Goal: Task Accomplishment & Management: Manage account settings

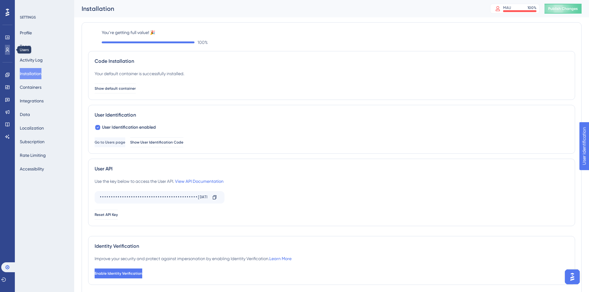
click at [9, 49] on icon at bounding box center [7, 49] width 5 height 5
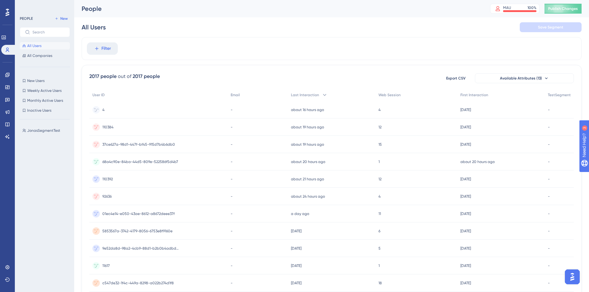
click at [111, 112] on div "4 4" at bounding box center [158, 109] width 138 height 17
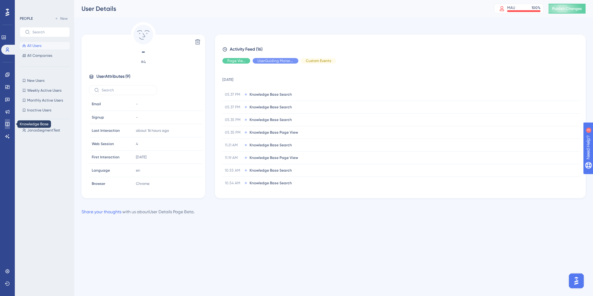
click at [10, 124] on icon at bounding box center [7, 124] width 5 height 5
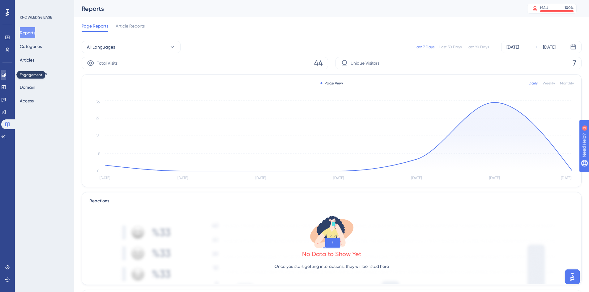
click at [6, 78] on link at bounding box center [3, 75] width 5 height 10
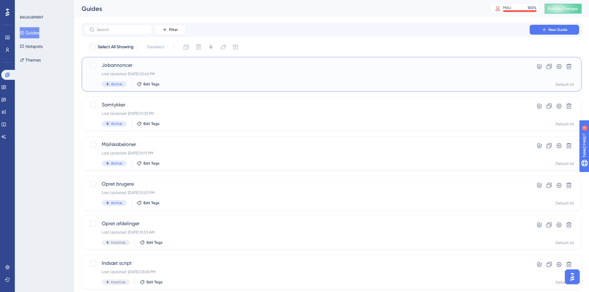
click at [181, 71] on div "Jobannoncer Last Updated: [DATE] 02:42 PM Active Edit Tags" at bounding box center [307, 73] width 410 height 25
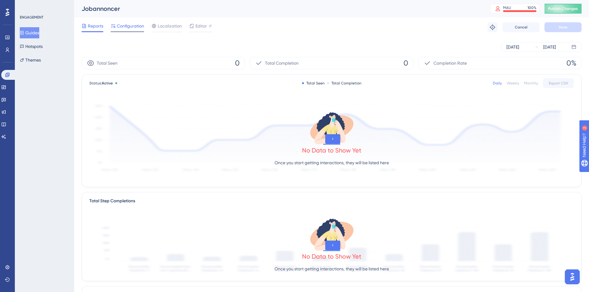
click at [135, 31] on div "Configuration" at bounding box center [127, 27] width 33 height 10
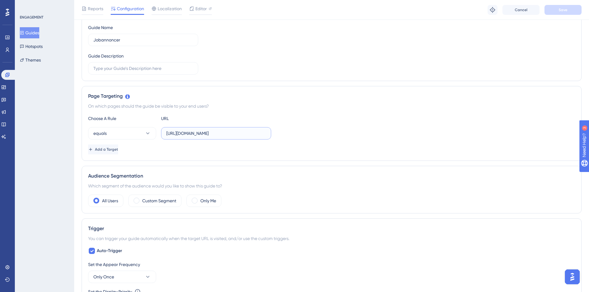
scroll to position [0, 18]
drag, startPoint x: 280, startPoint y: 137, endPoint x: 290, endPoint y: 137, distance: 10.2
click at [290, 137] on div "equals [URL][DOMAIN_NAME]" at bounding box center [331, 133] width 487 height 12
click at [289, 138] on div "equals [URL][DOMAIN_NAME]" at bounding box center [331, 133] width 487 height 12
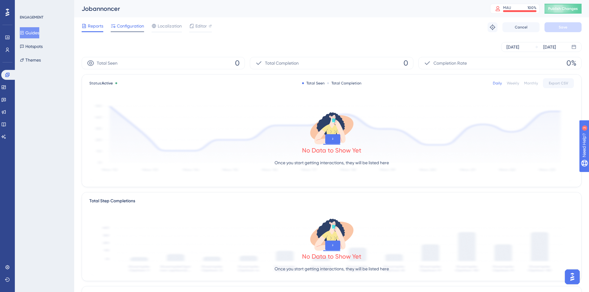
click at [127, 27] on span "Configuration" at bounding box center [130, 25] width 27 height 7
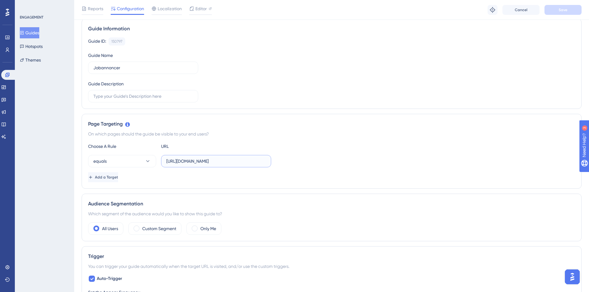
scroll to position [0, 18]
drag, startPoint x: 208, startPoint y: 162, endPoint x: 273, endPoint y: 157, distance: 65.0
click at [273, 157] on div "equals [URL][DOMAIN_NAME]" at bounding box center [331, 161] width 487 height 12
click at [258, 162] on input "[URL][DOMAIN_NAME]" at bounding box center [216, 161] width 100 height 7
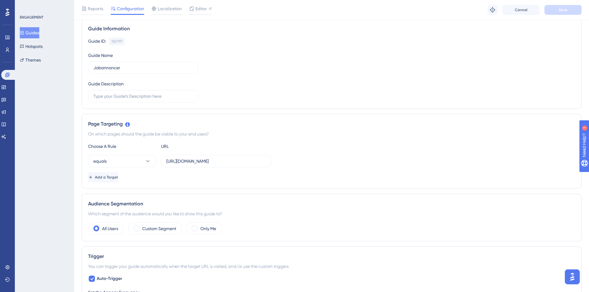
click at [301, 172] on div "Choose A Rule URL equals [URL][DOMAIN_NAME] Add a Target" at bounding box center [331, 162] width 487 height 40
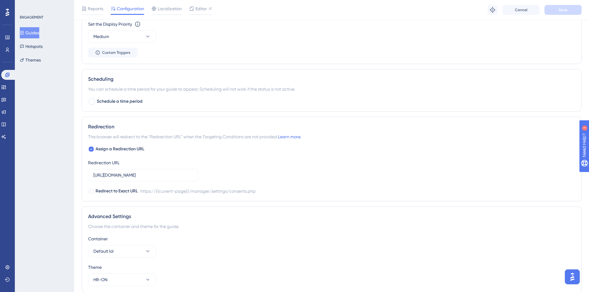
scroll to position [366, 0]
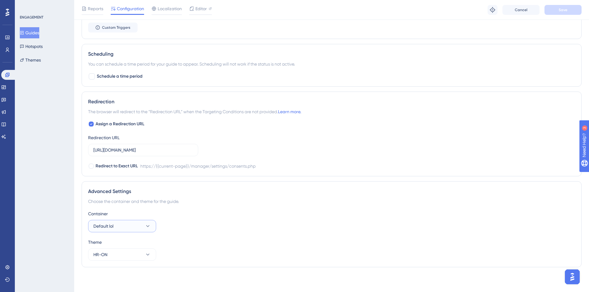
click at [119, 224] on button "Default lol" at bounding box center [122, 226] width 68 height 12
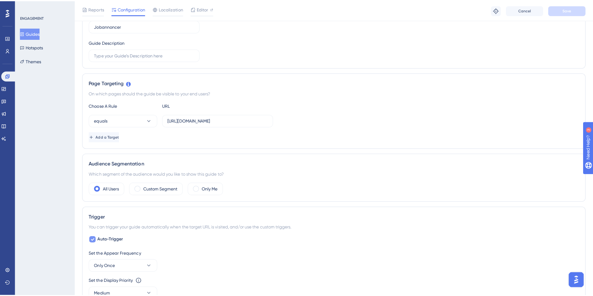
scroll to position [0, 0]
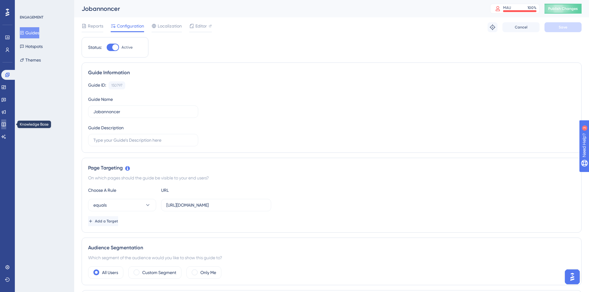
click at [6, 123] on icon at bounding box center [4, 124] width 4 height 4
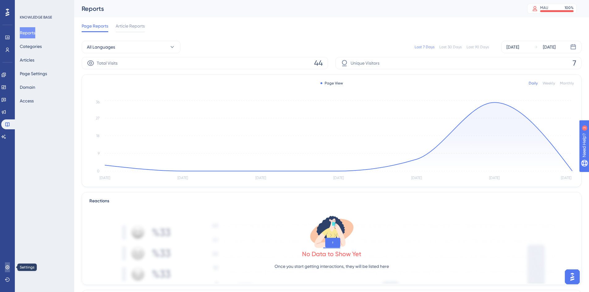
click at [6, 264] on link at bounding box center [7, 267] width 5 height 10
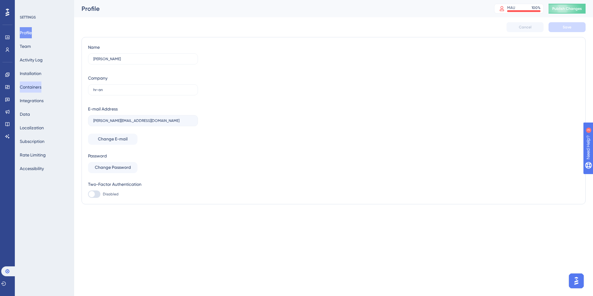
click at [36, 87] on button "Containers" at bounding box center [31, 87] width 22 height 11
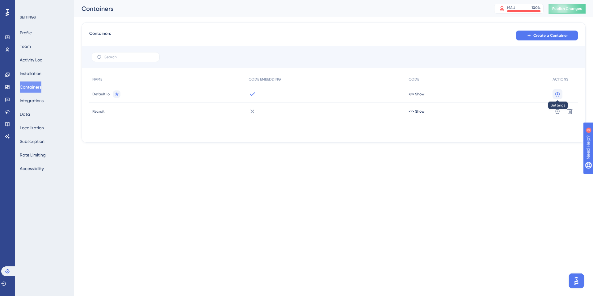
click at [561, 95] on button at bounding box center [558, 94] width 10 height 10
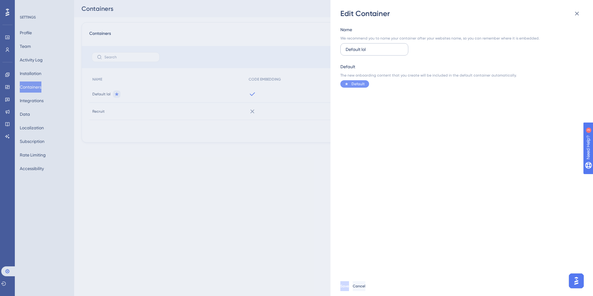
click at [374, 47] on input "Default lol" at bounding box center [374, 49] width 57 height 7
type input "Staff"
click at [350, 289] on span "Save" at bounding box center [345, 286] width 9 height 5
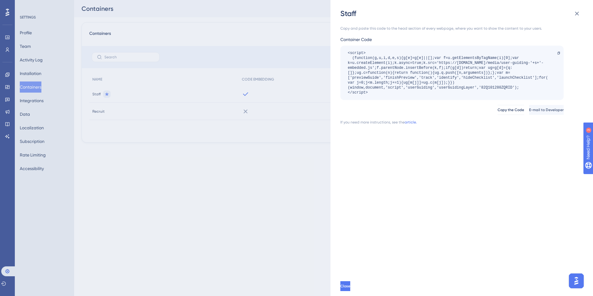
click at [290, 135] on div "Staff Copy and paste this code to the head section of every webpage, where you …" at bounding box center [296, 148] width 593 height 296
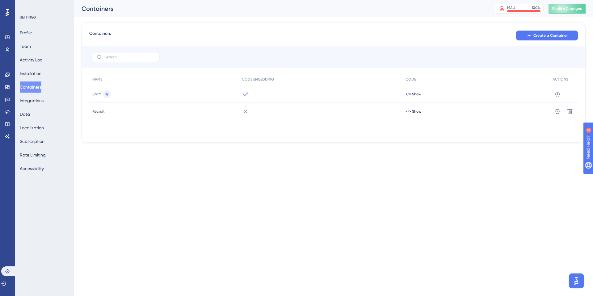
click at [241, 30] on div "Containers Create a Container NAME CODE EMBEDDING CODE ACTIONS Staff </> Show S…" at bounding box center [334, 82] width 504 height 121
